Goal: Information Seeking & Learning: Learn about a topic

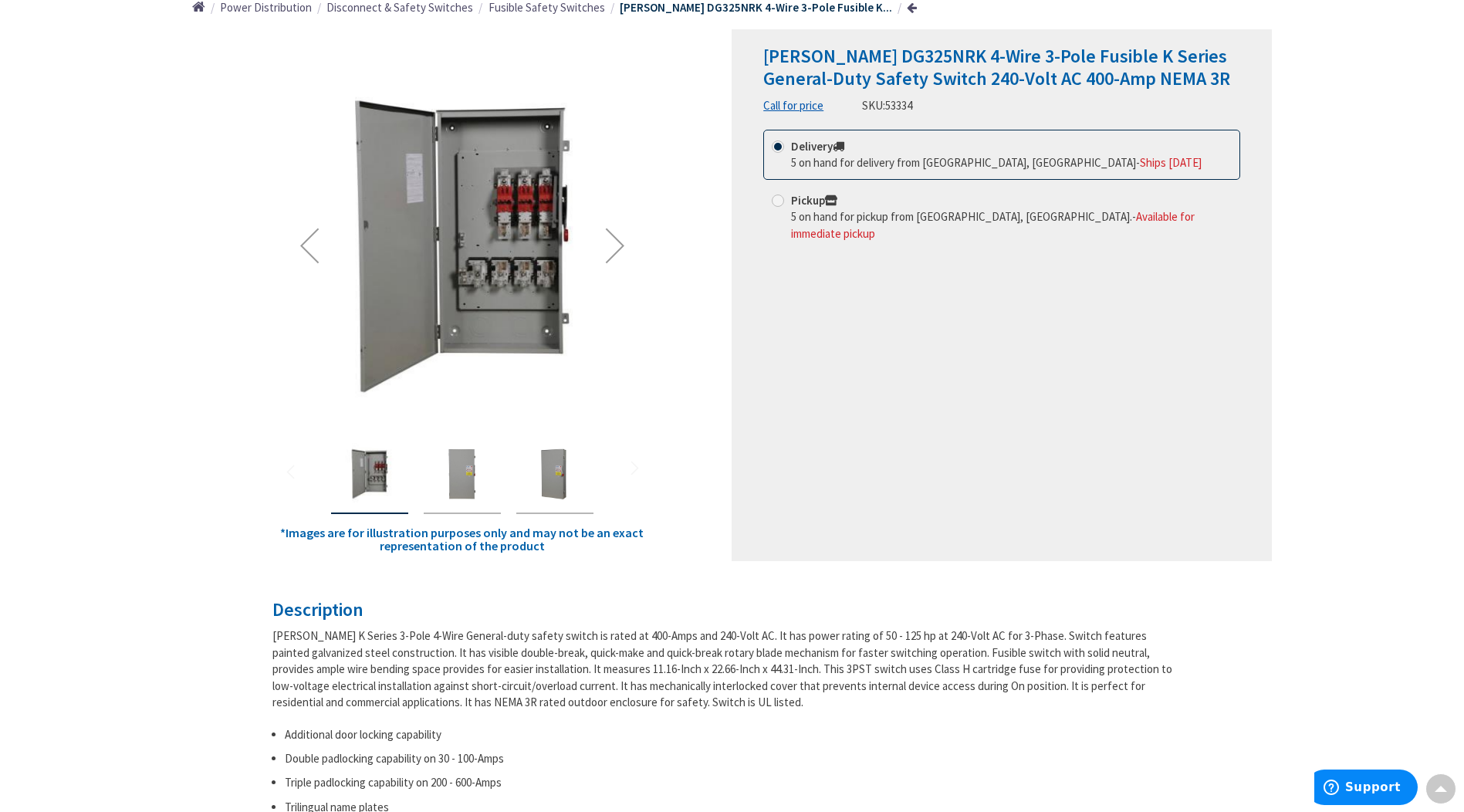
click at [609, 241] on div "Next" at bounding box center [615, 245] width 62 height 62
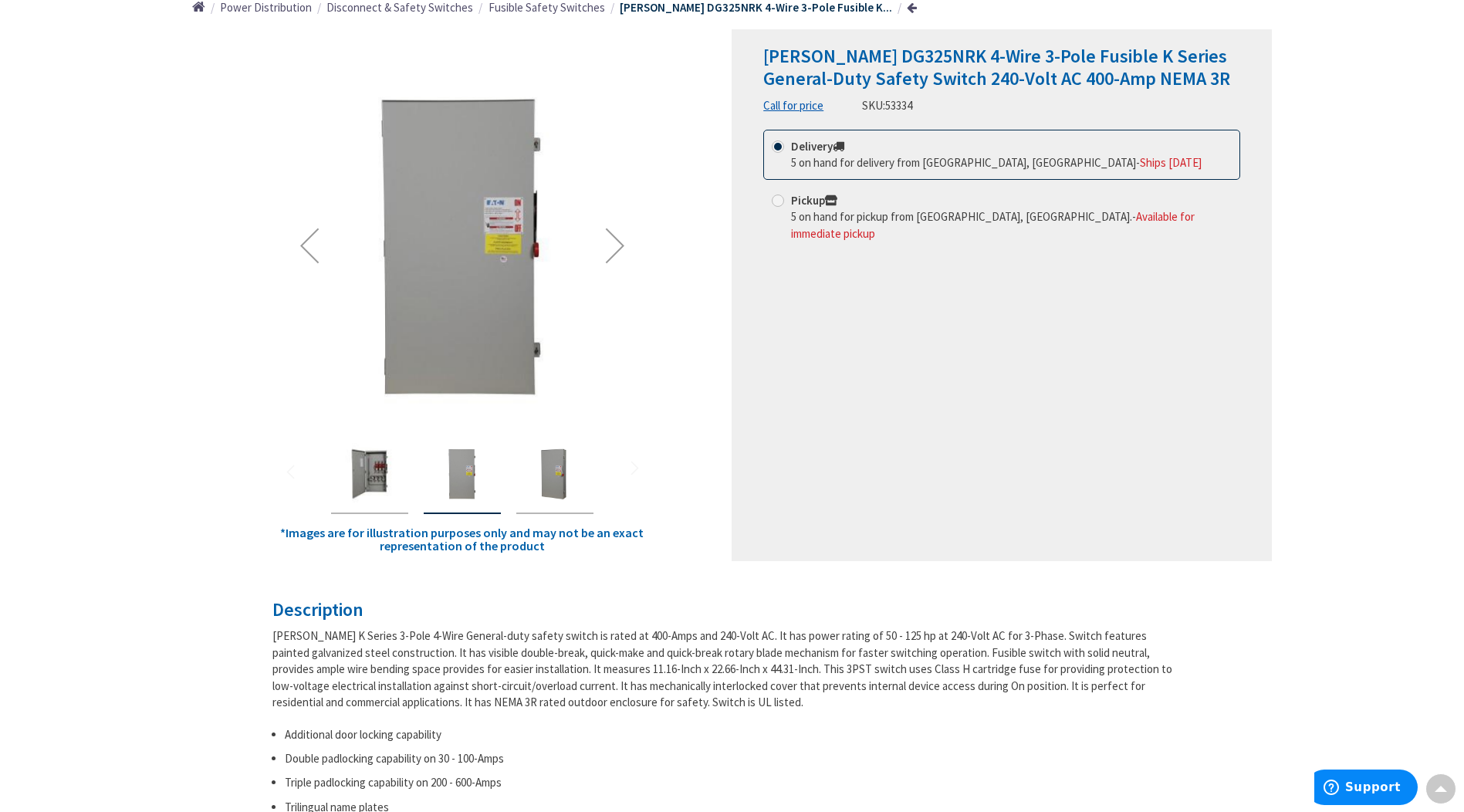
click at [609, 241] on div "Next" at bounding box center [615, 245] width 62 height 62
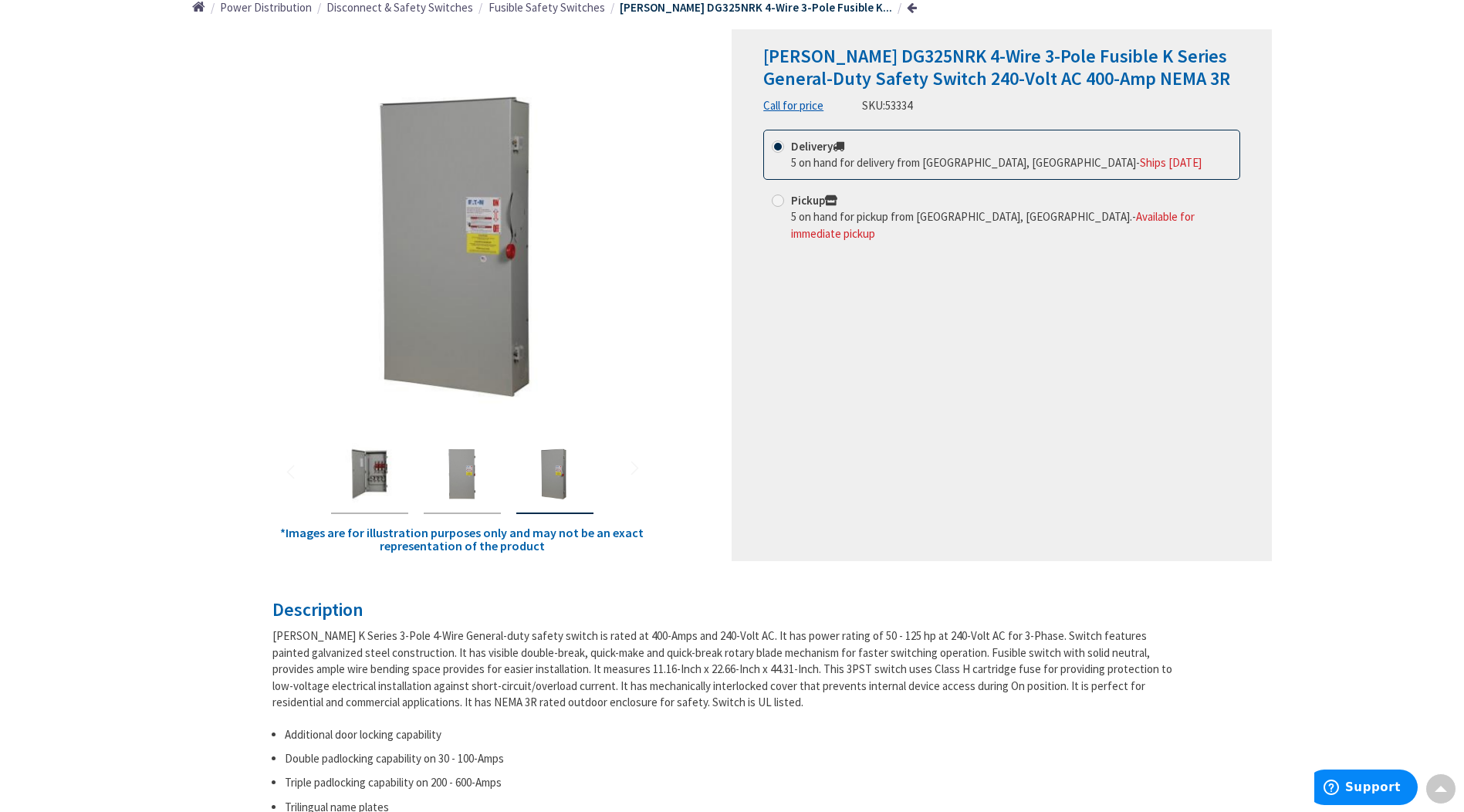
drag, startPoint x: 385, startPoint y: 654, endPoint x: 796, endPoint y: 694, distance: 412.9
click at [796, 694] on div "[PERSON_NAME] K Series 3-Pole 4-Wire General-duty safety switch is rated at 400…" at bounding box center [726, 668] width 909 height 83
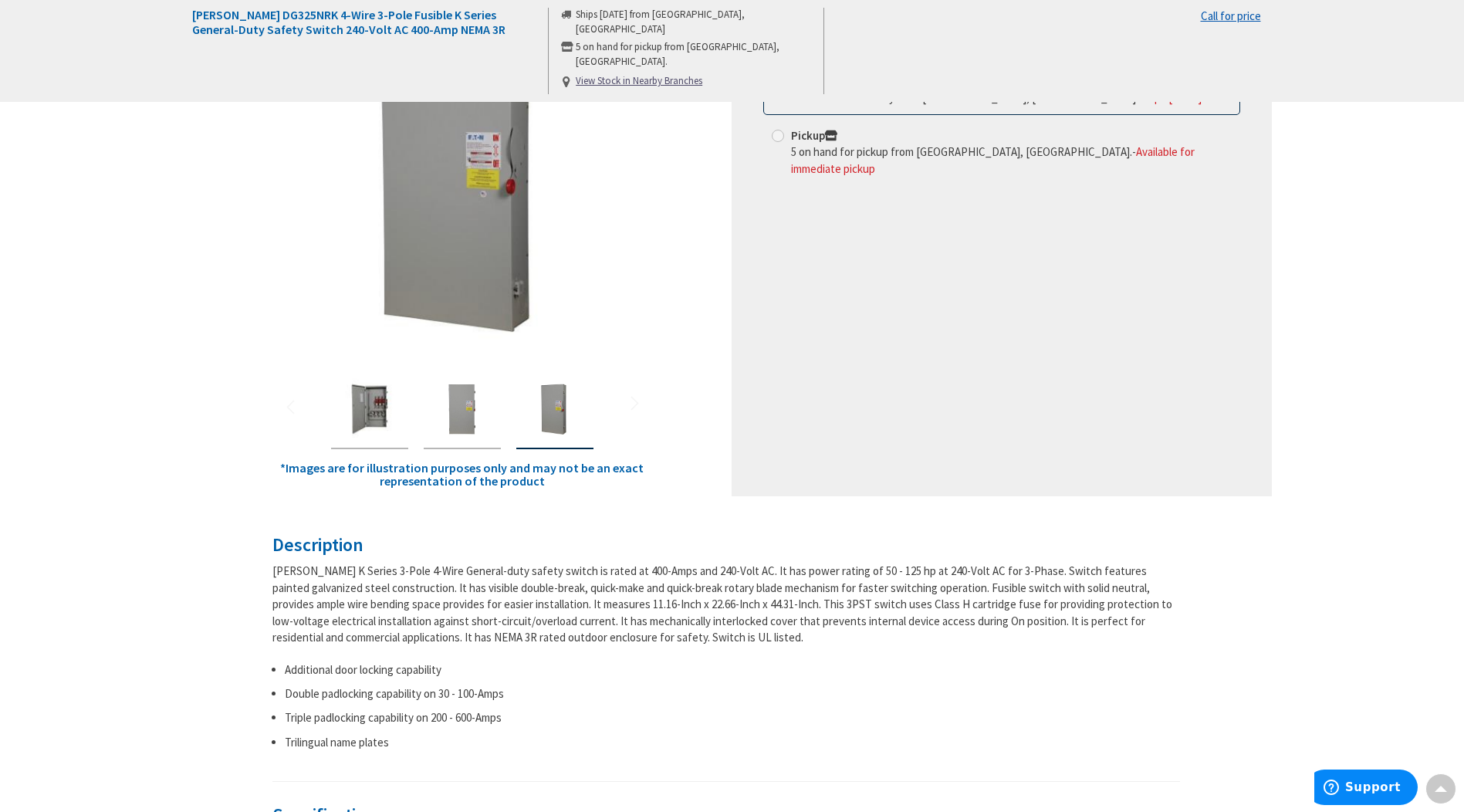
scroll to position [348, 0]
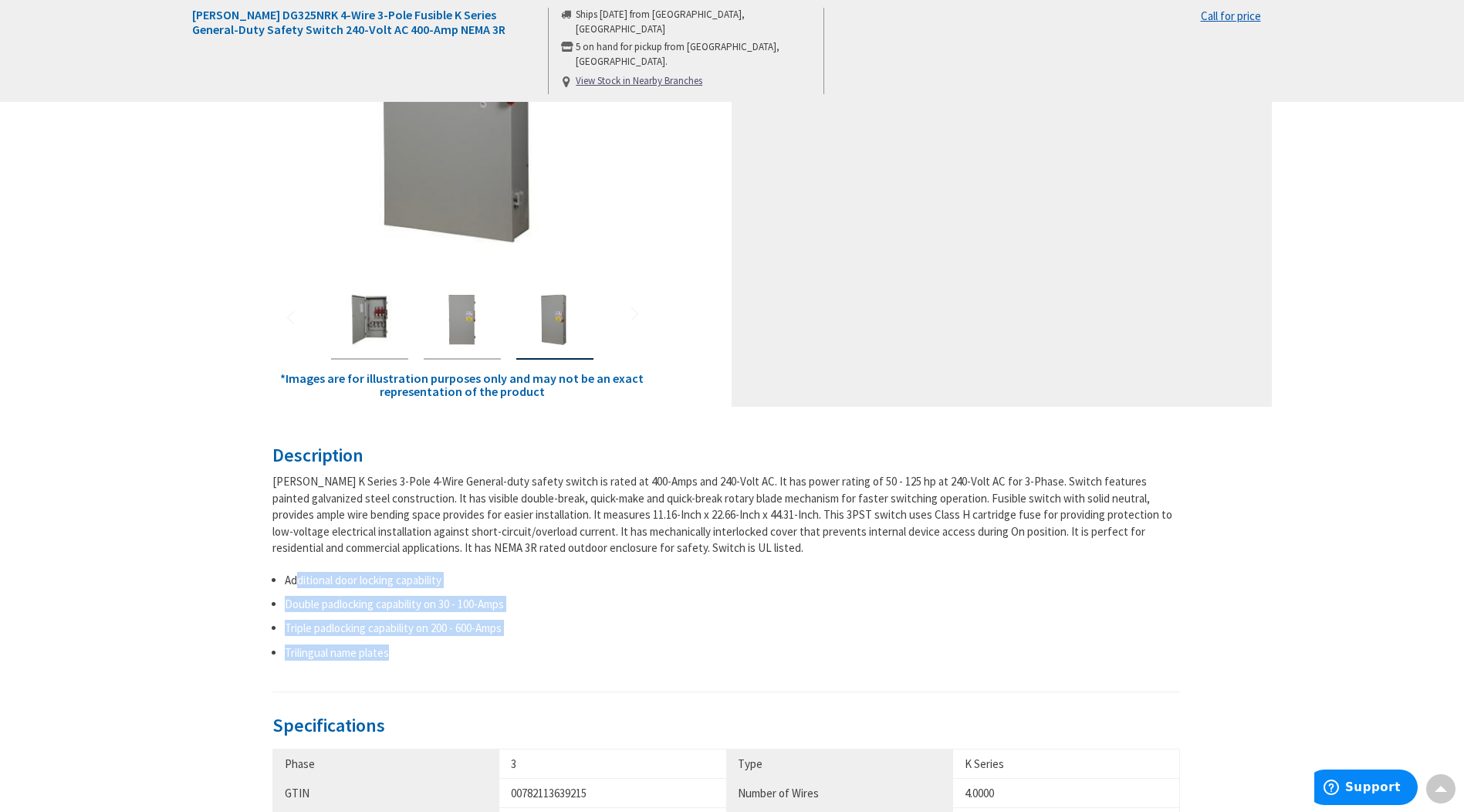
drag, startPoint x: 359, startPoint y: 590, endPoint x: 490, endPoint y: 641, distance: 140.6
click at [490, 641] on ul "Additional door locking capability Double padlocking capability on 30 - 100-Amp…" at bounding box center [726, 616] width 909 height 90
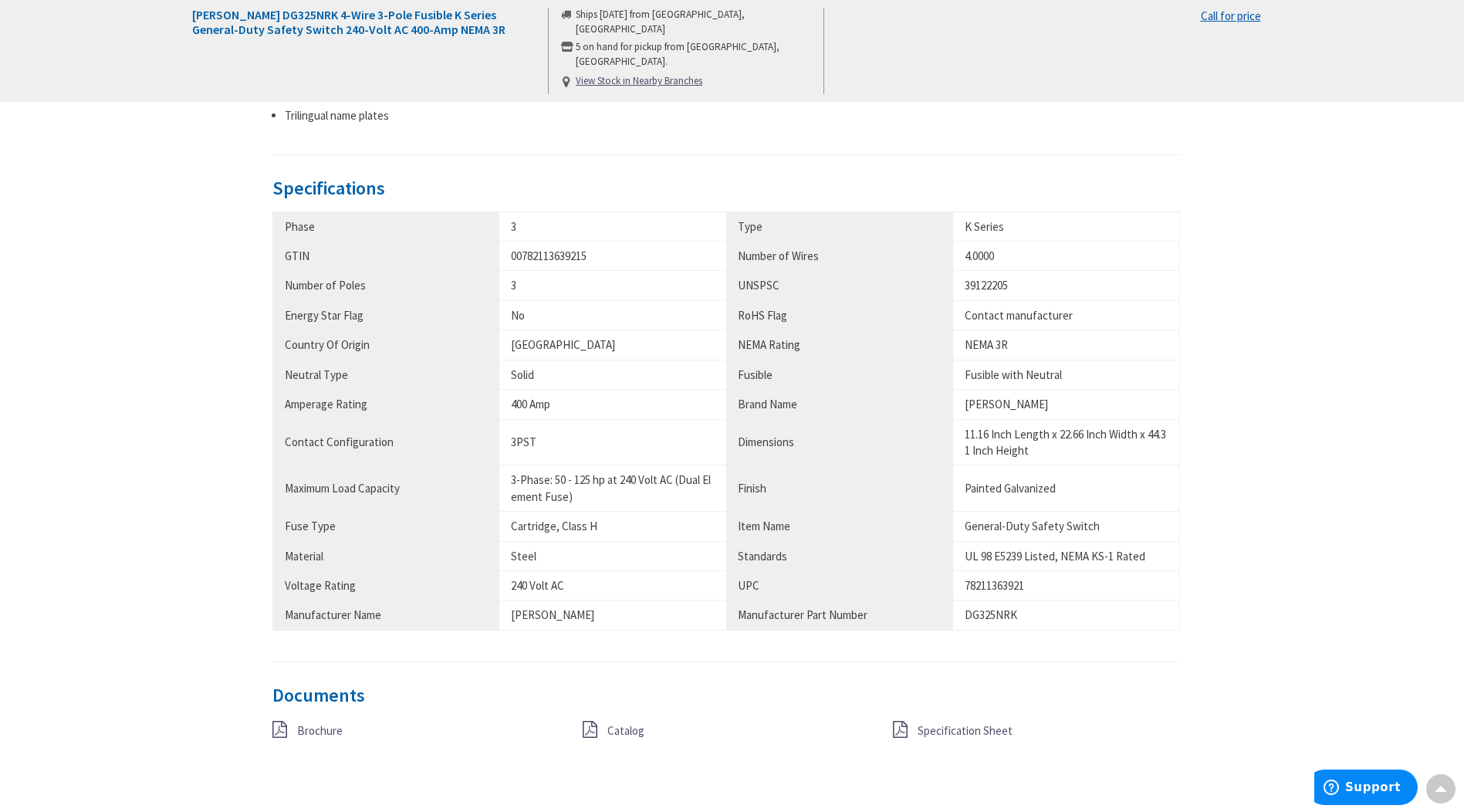
scroll to position [889, 0]
drag, startPoint x: 508, startPoint y: 468, endPoint x: 643, endPoint y: 504, distance: 139.7
click at [643, 504] on td "3-Phase: 50 - 125 hp at 240 Volt AC (Dual Element Fuse)" at bounding box center [613, 484] width 227 height 46
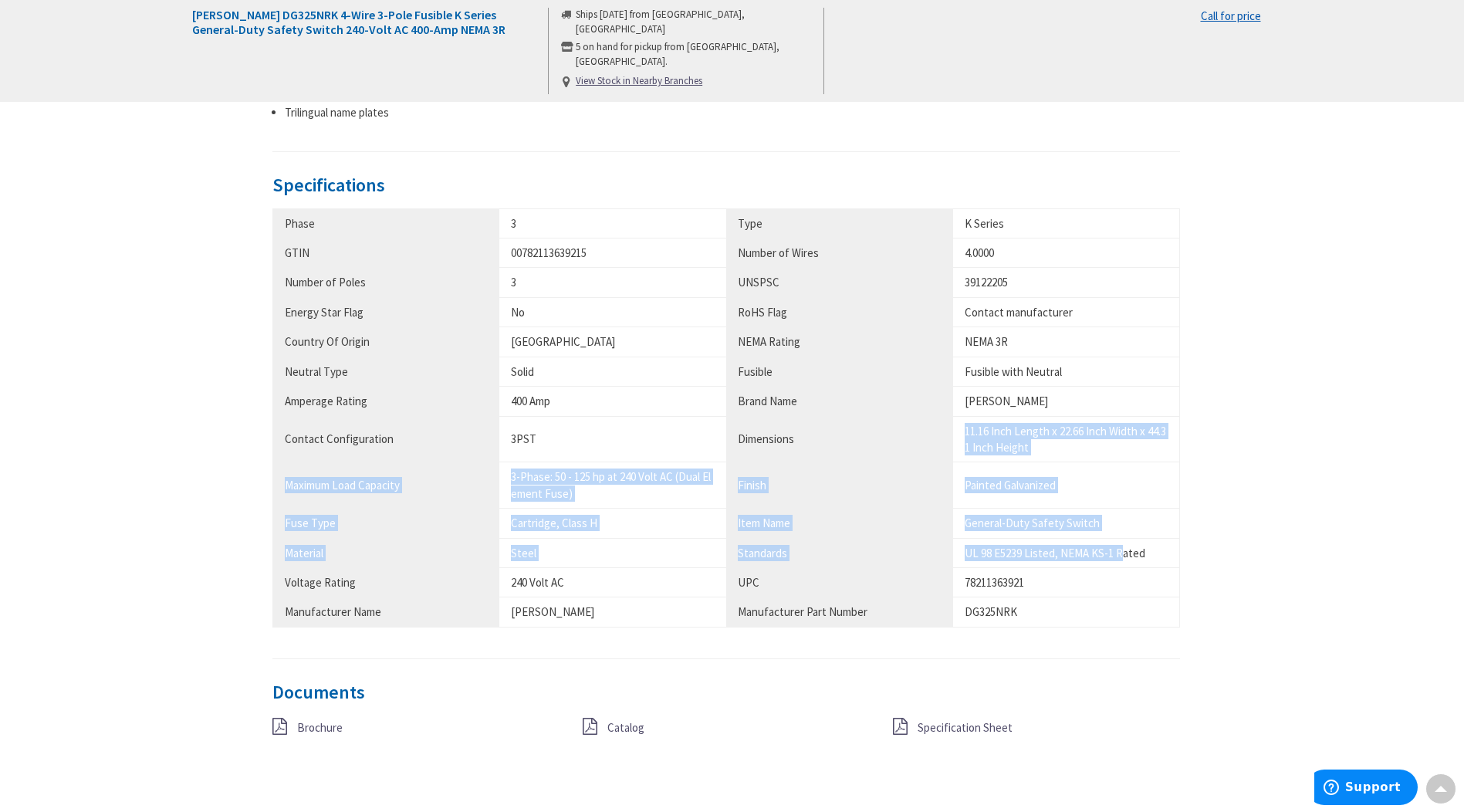
drag, startPoint x: 1122, startPoint y: 549, endPoint x: 949, endPoint y: 434, distance: 207.7
click at [949, 434] on tbody "Phase 3 Type K Series GTIN 00782113639215 Number of Wires 4.0000 3 No" at bounding box center [726, 417] width 908 height 418
click at [949, 434] on th "Dimensions" at bounding box center [840, 438] width 227 height 46
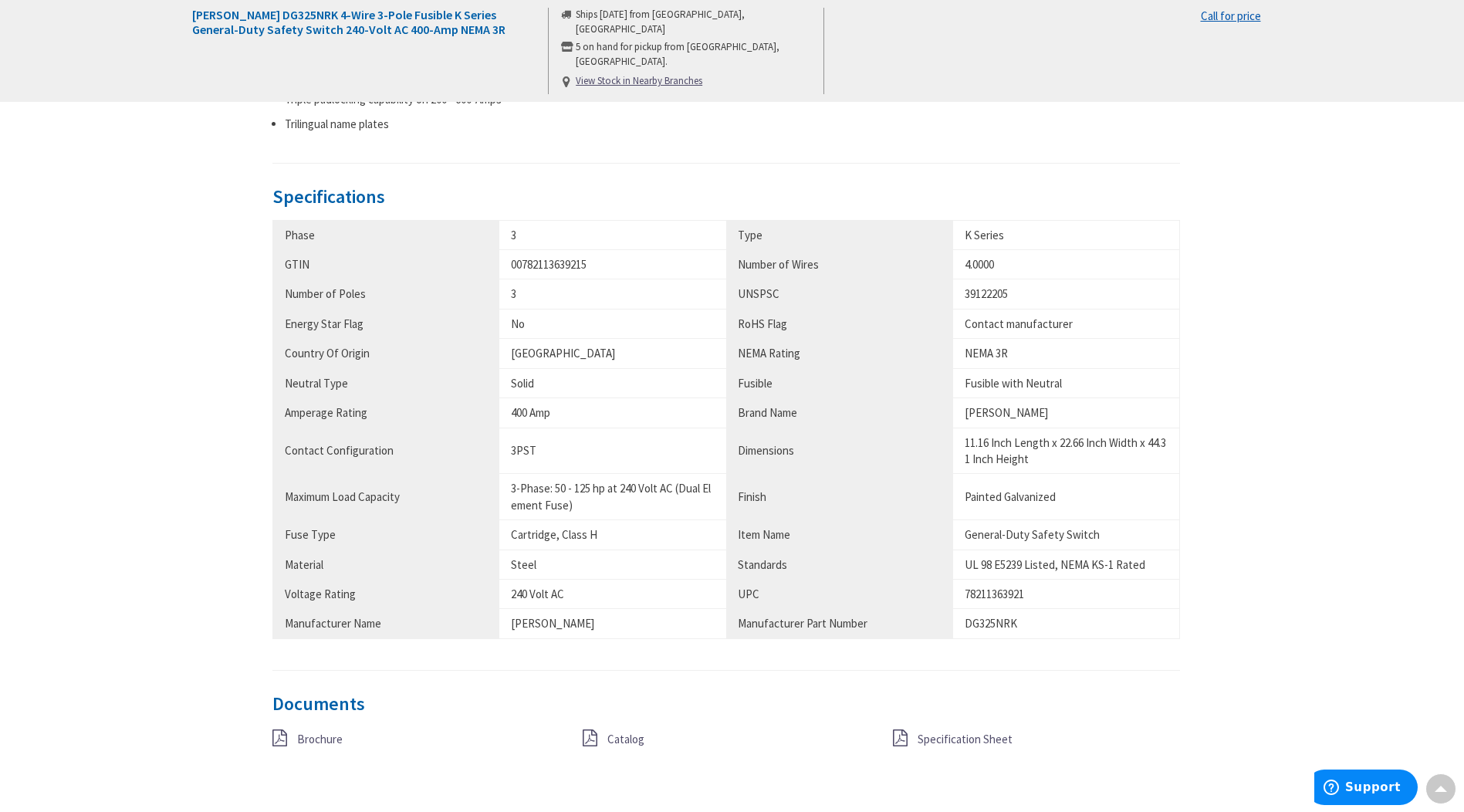
scroll to position [569, 0]
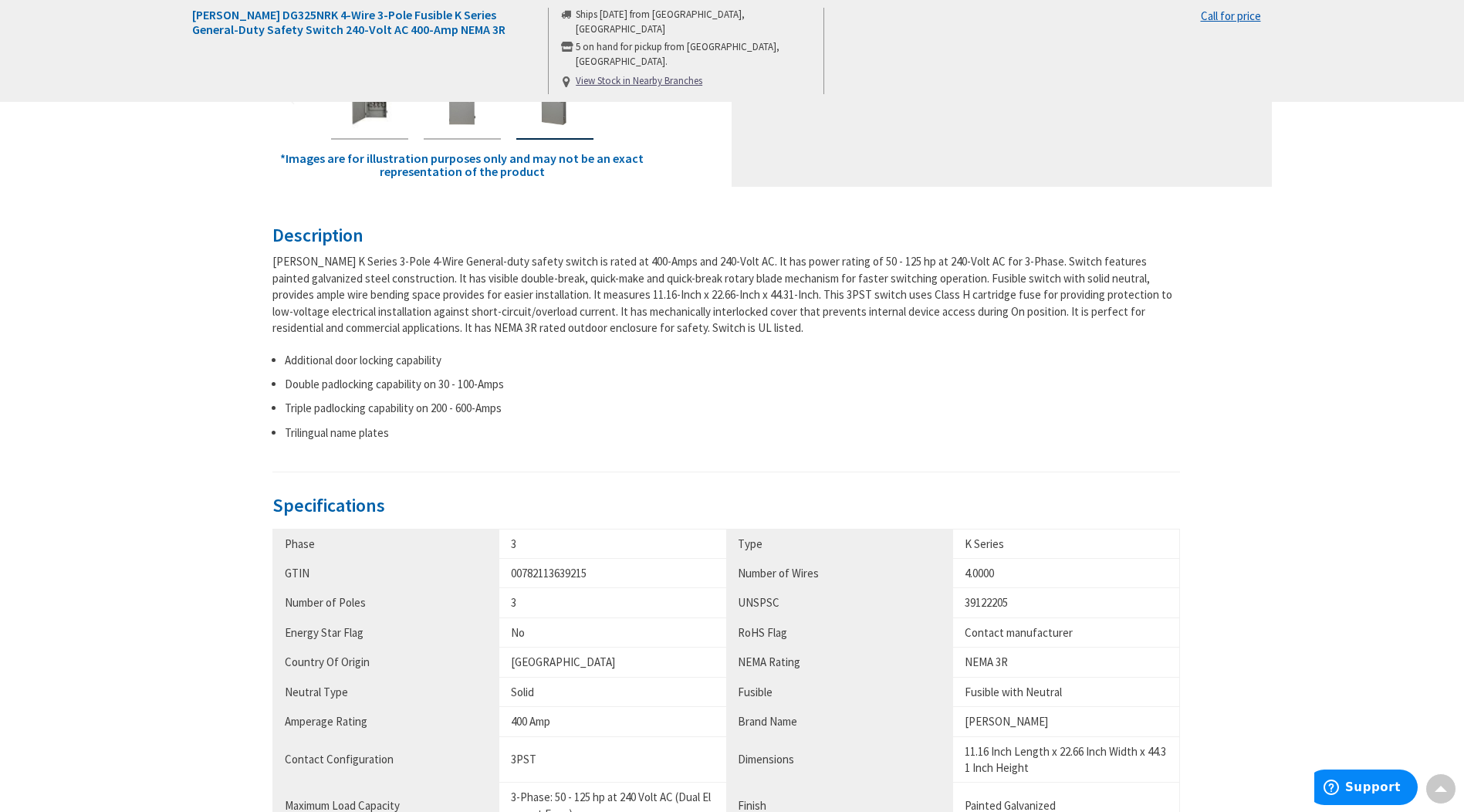
click at [938, 429] on li "Trilingual name plates" at bounding box center [732, 433] width 896 height 16
